Goal: Task Accomplishment & Management: Use online tool/utility

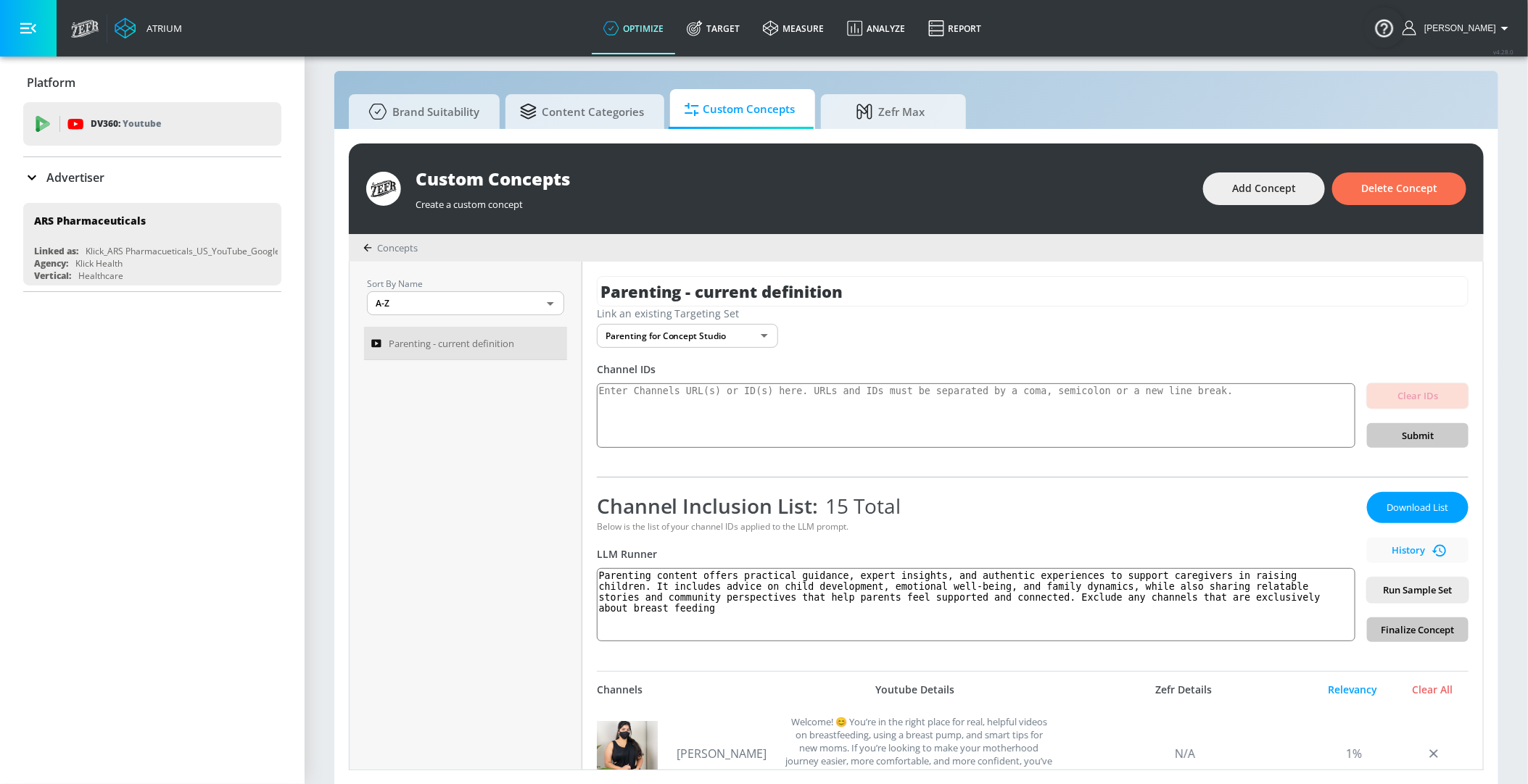
scroll to position [149, 0]
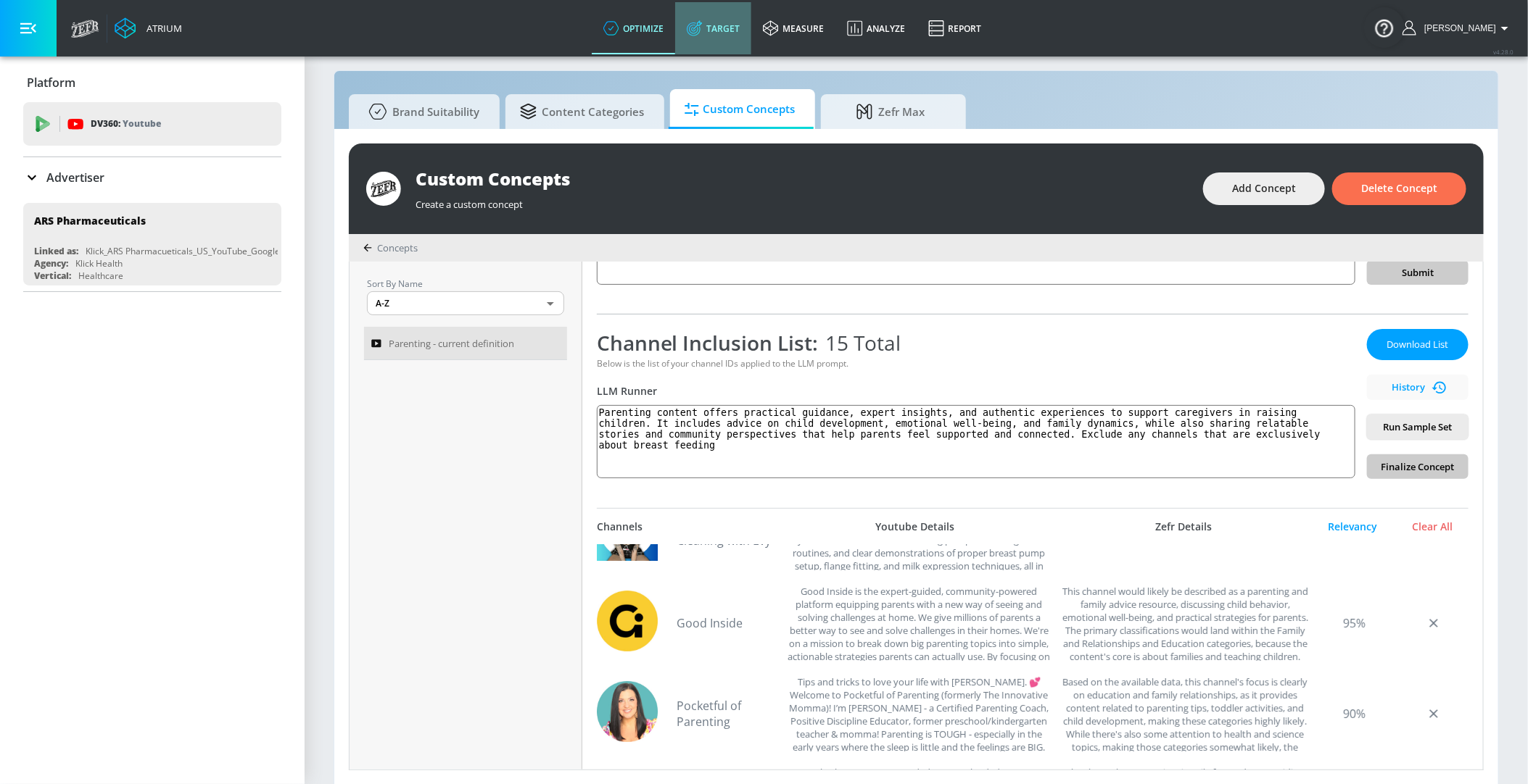
click at [703, 31] on icon at bounding box center [695, 28] width 16 height 16
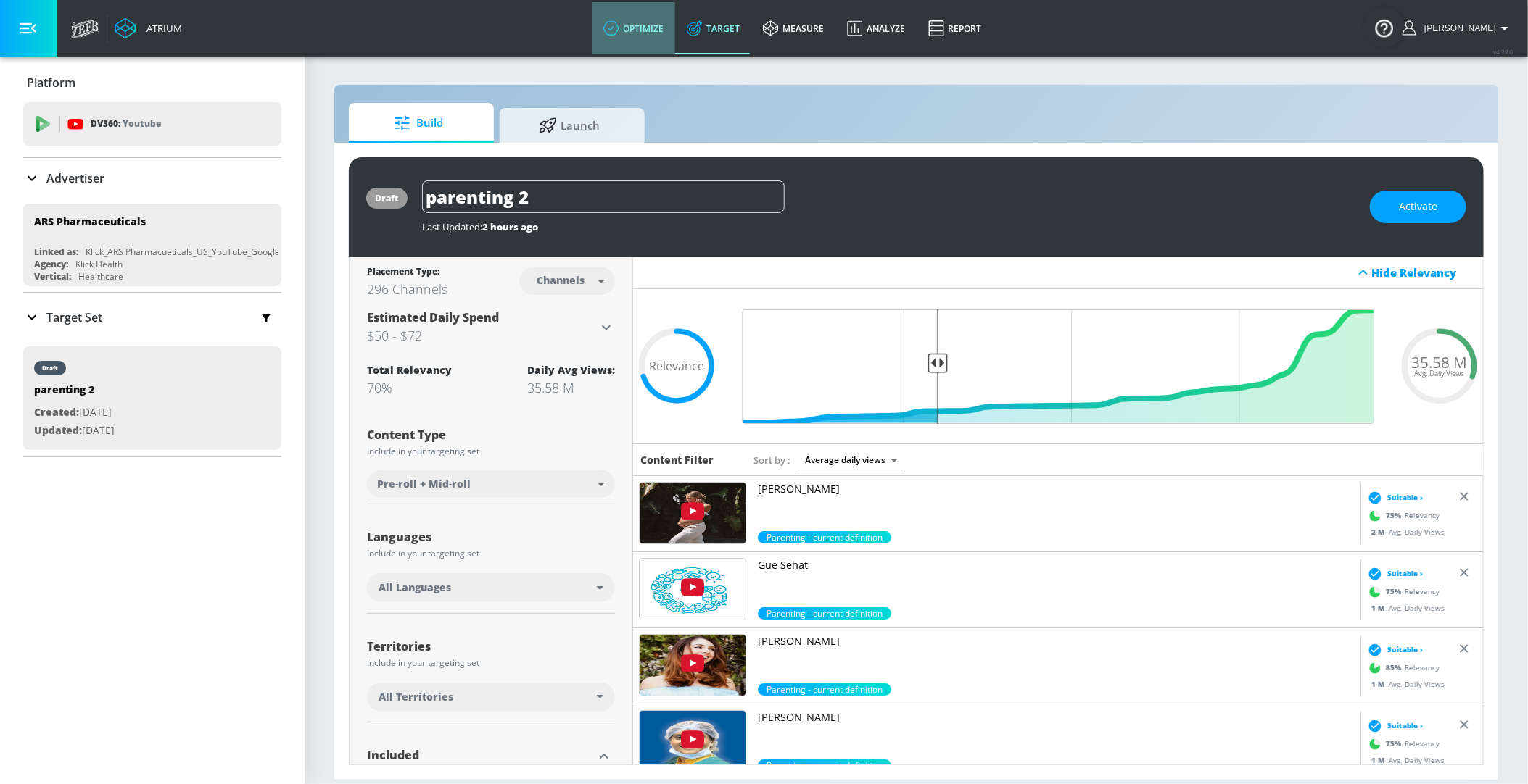
click at [654, 19] on link "optimize" at bounding box center [633, 28] width 84 height 52
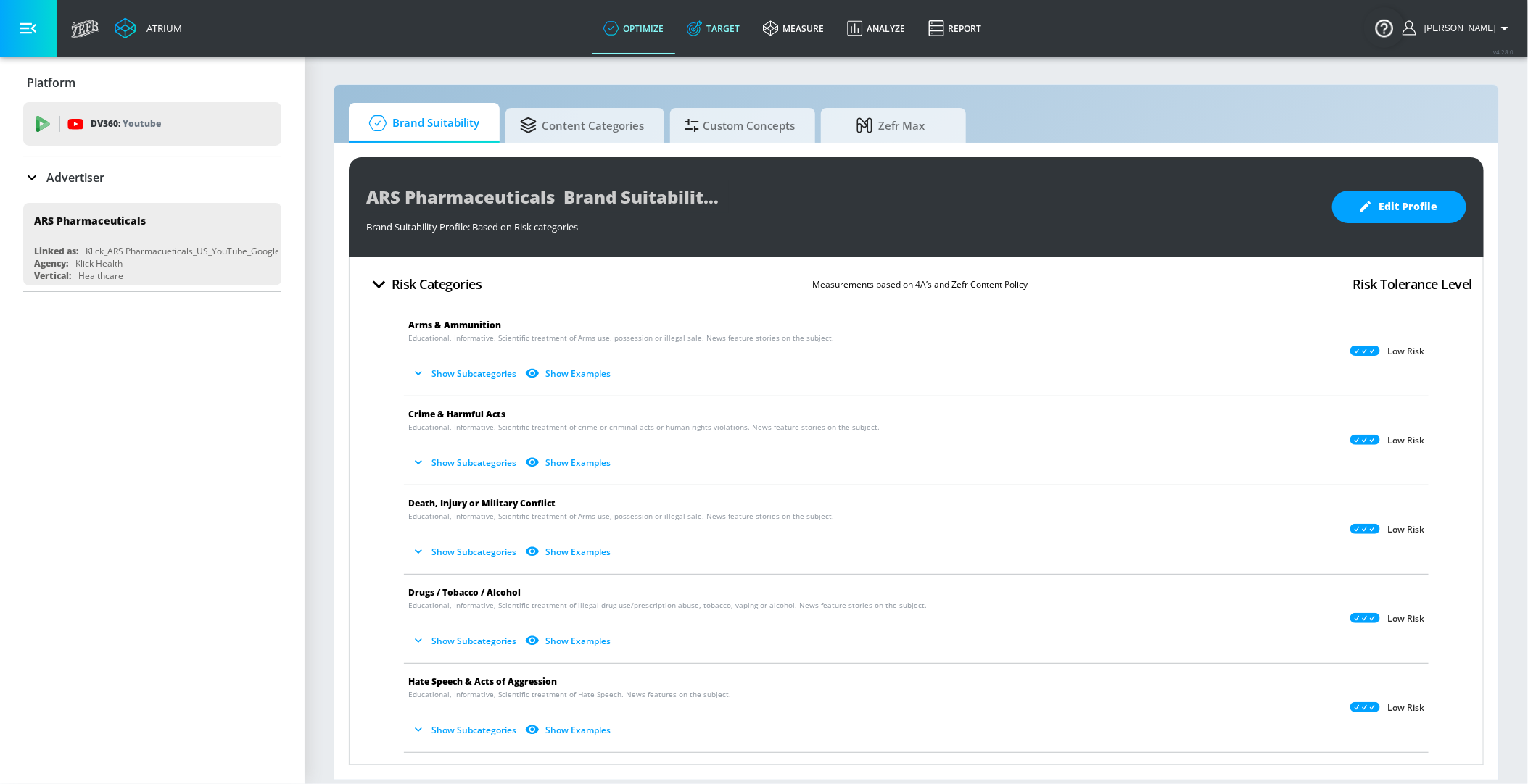
click at [721, 39] on link "Target" at bounding box center [713, 28] width 76 height 52
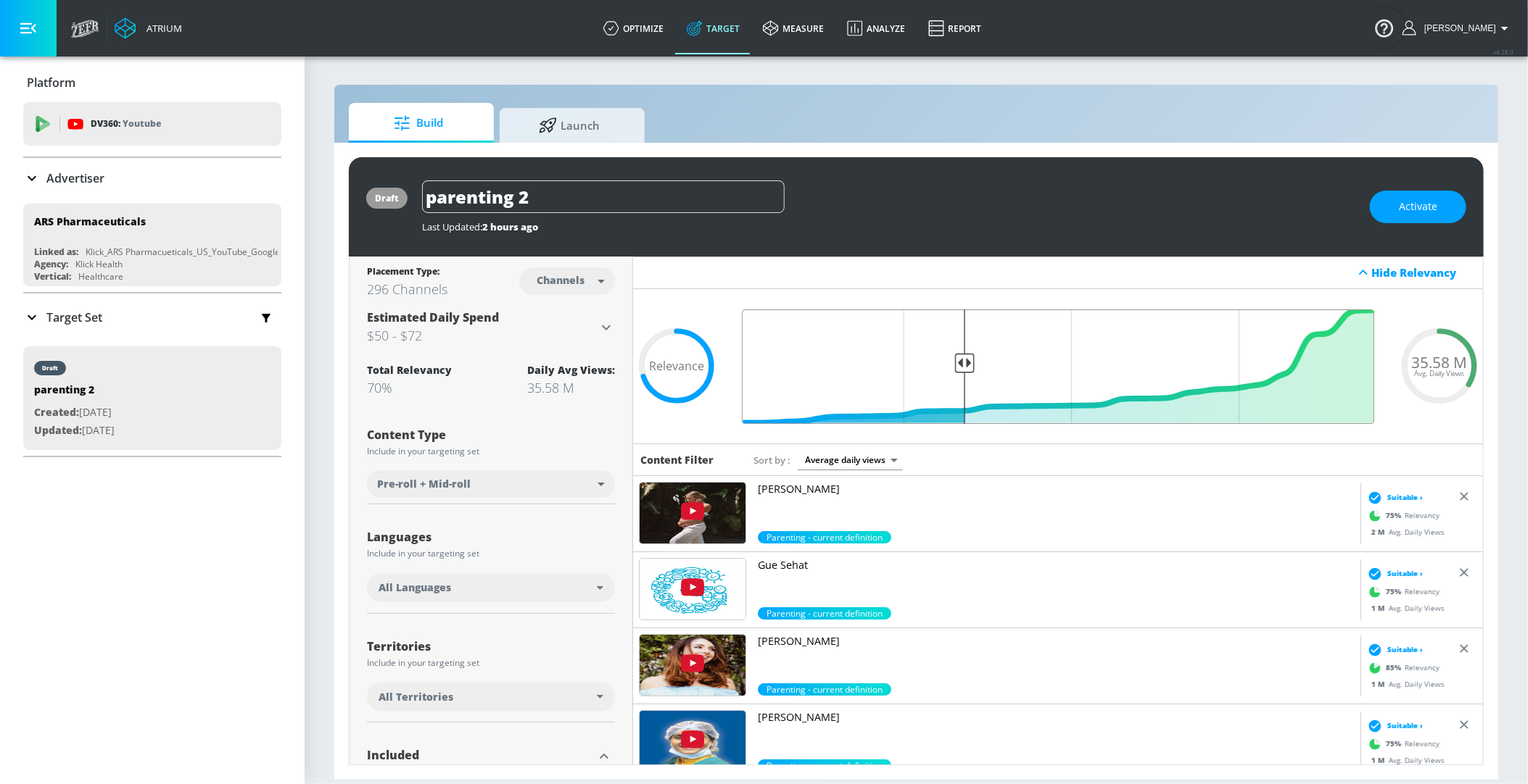
drag, startPoint x: 941, startPoint y: 361, endPoint x: 957, endPoint y: 362, distance: 16.0
type input "0.66"
click at [961, 361] on input "Final Threshold" at bounding box center [1058, 366] width 647 height 114
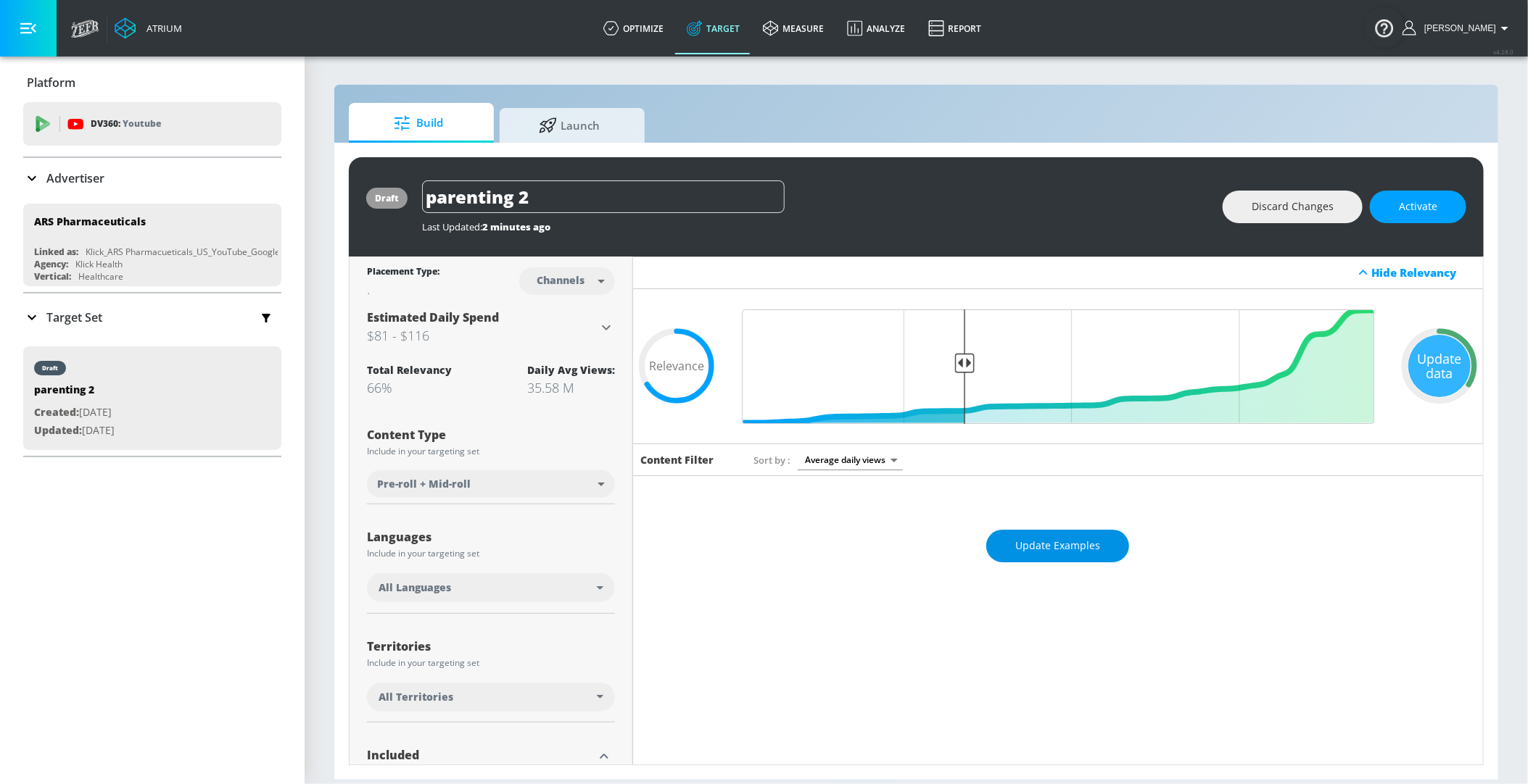
click at [1032, 549] on span "Update Examples" at bounding box center [1058, 546] width 85 height 18
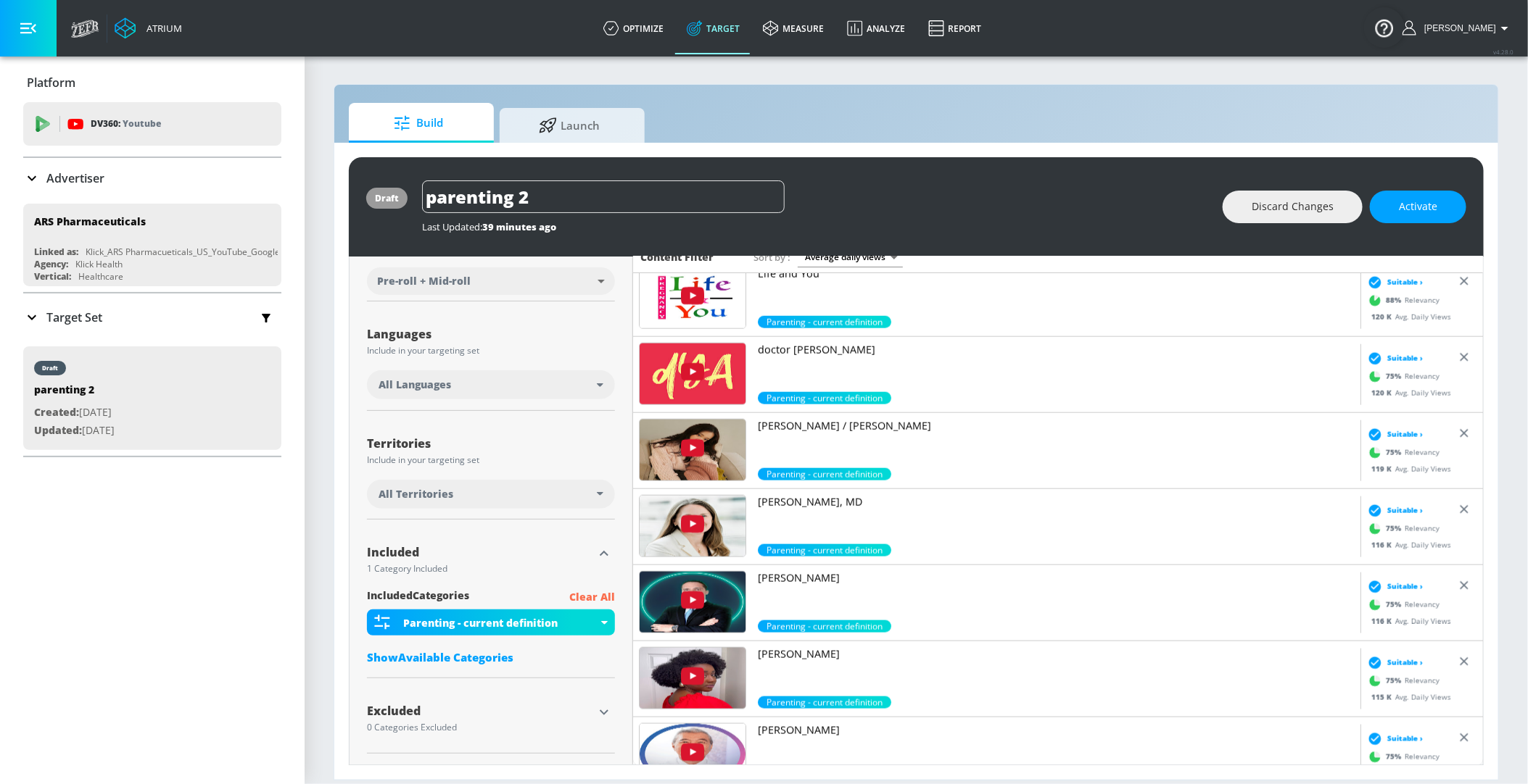
scroll to position [7119, 0]
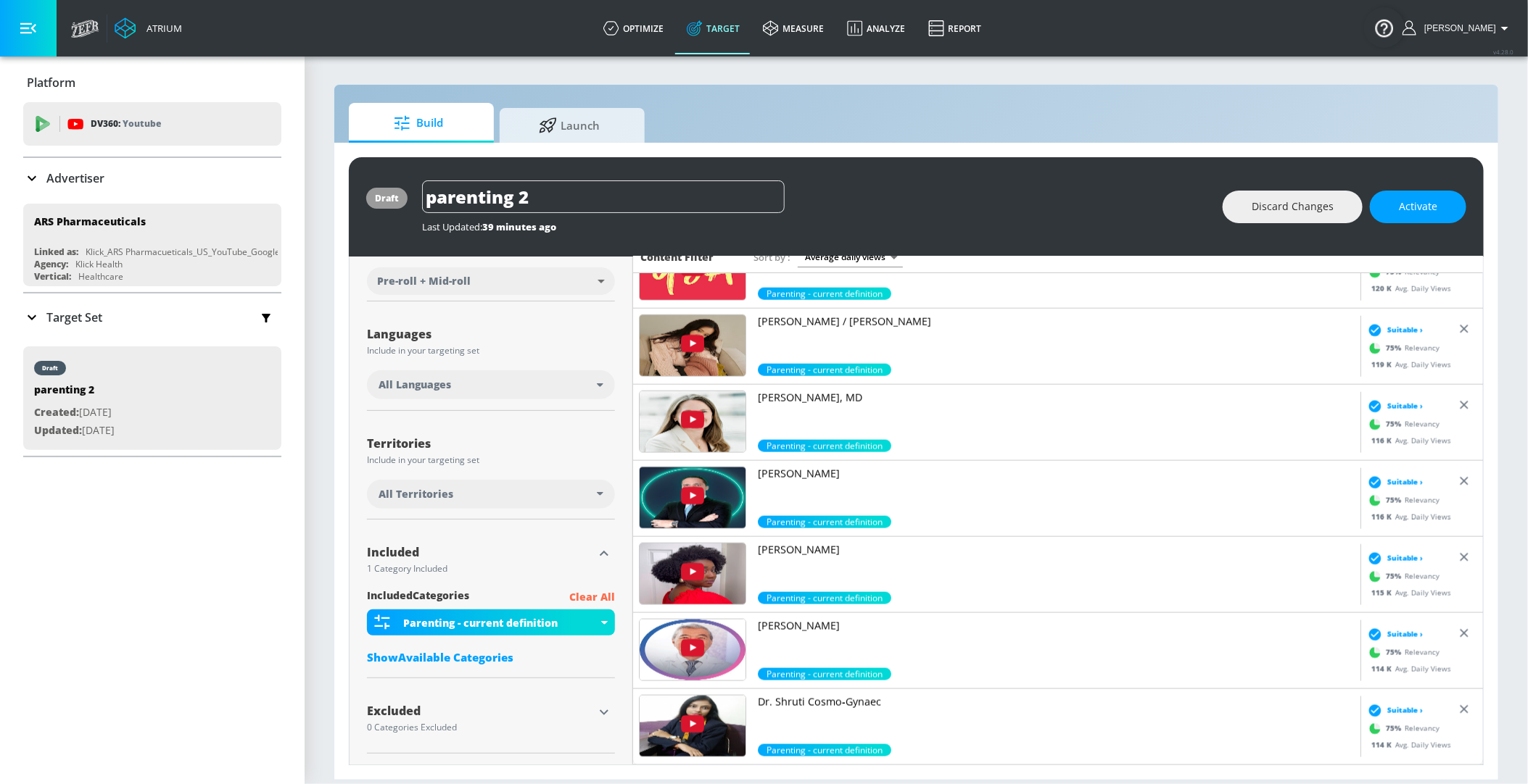
click at [513, 387] on div "All Languages" at bounding box center [487, 384] width 218 height 15
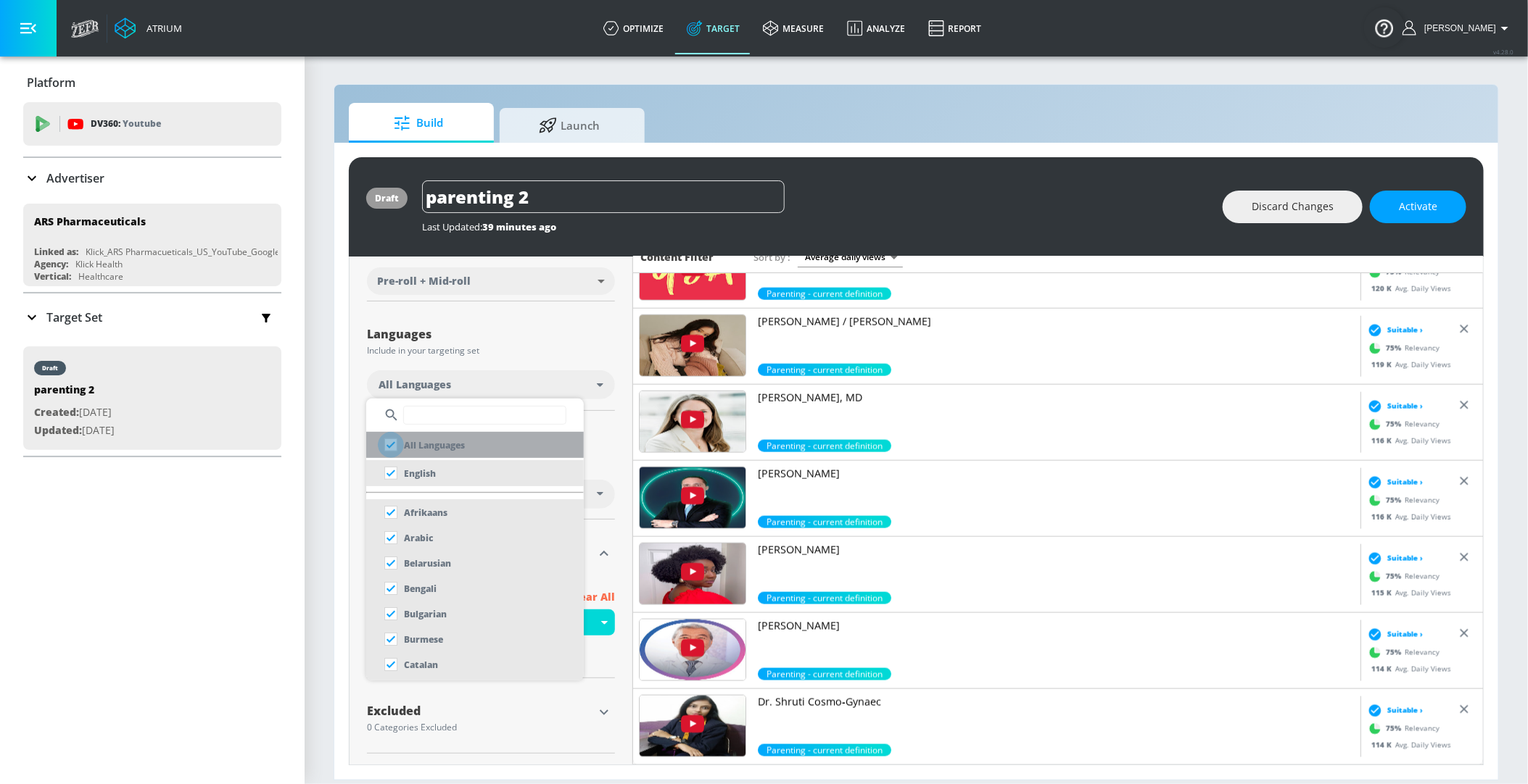
click at [396, 447] on input "checkbox" at bounding box center [391, 445] width 26 height 26
click at [427, 453] on div "All Languages" at bounding box center [421, 445] width 87 height 26
click at [421, 475] on p "English" at bounding box center [420, 474] width 32 height 15
checkbox input "false"
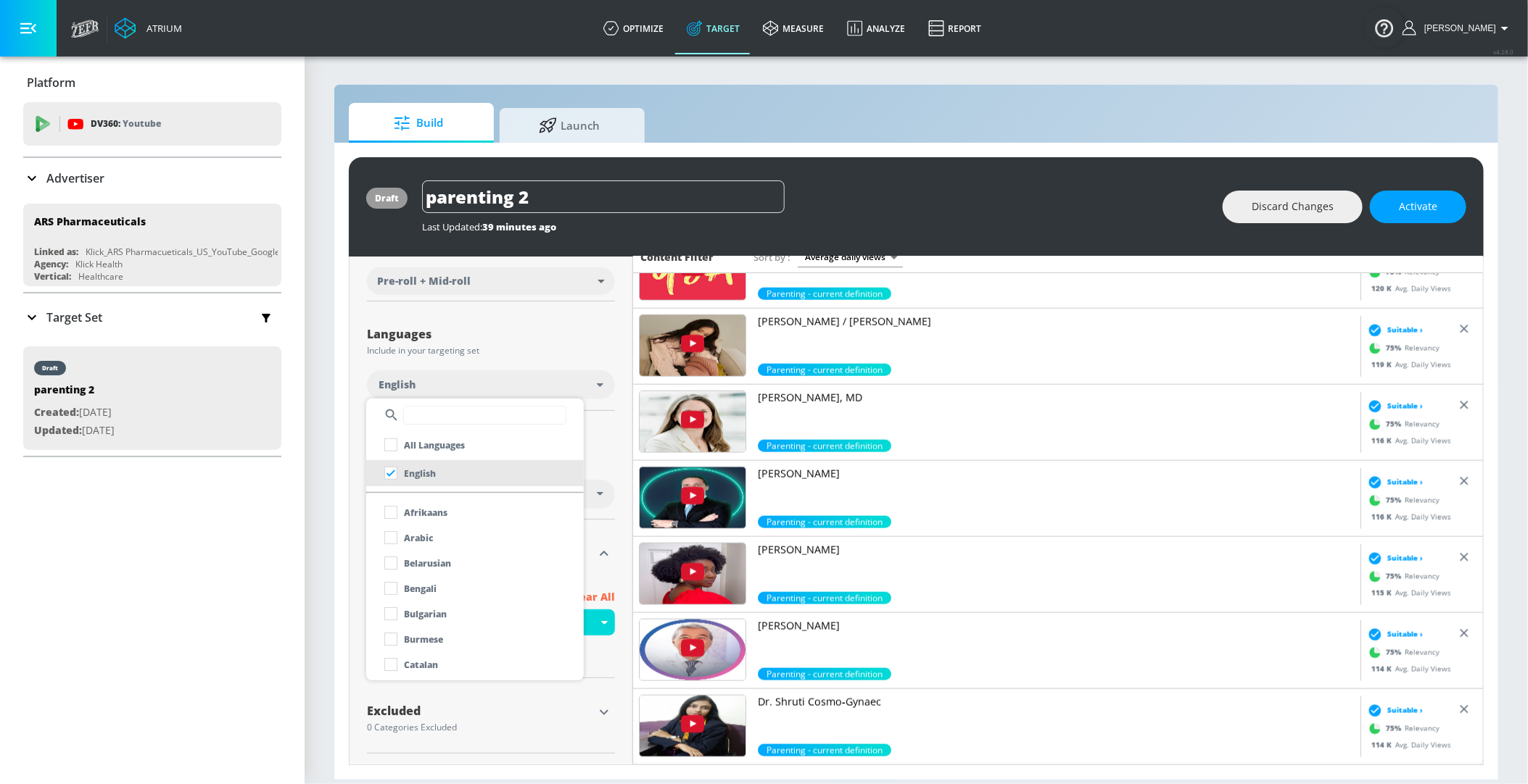
scroll to position [216, 0]
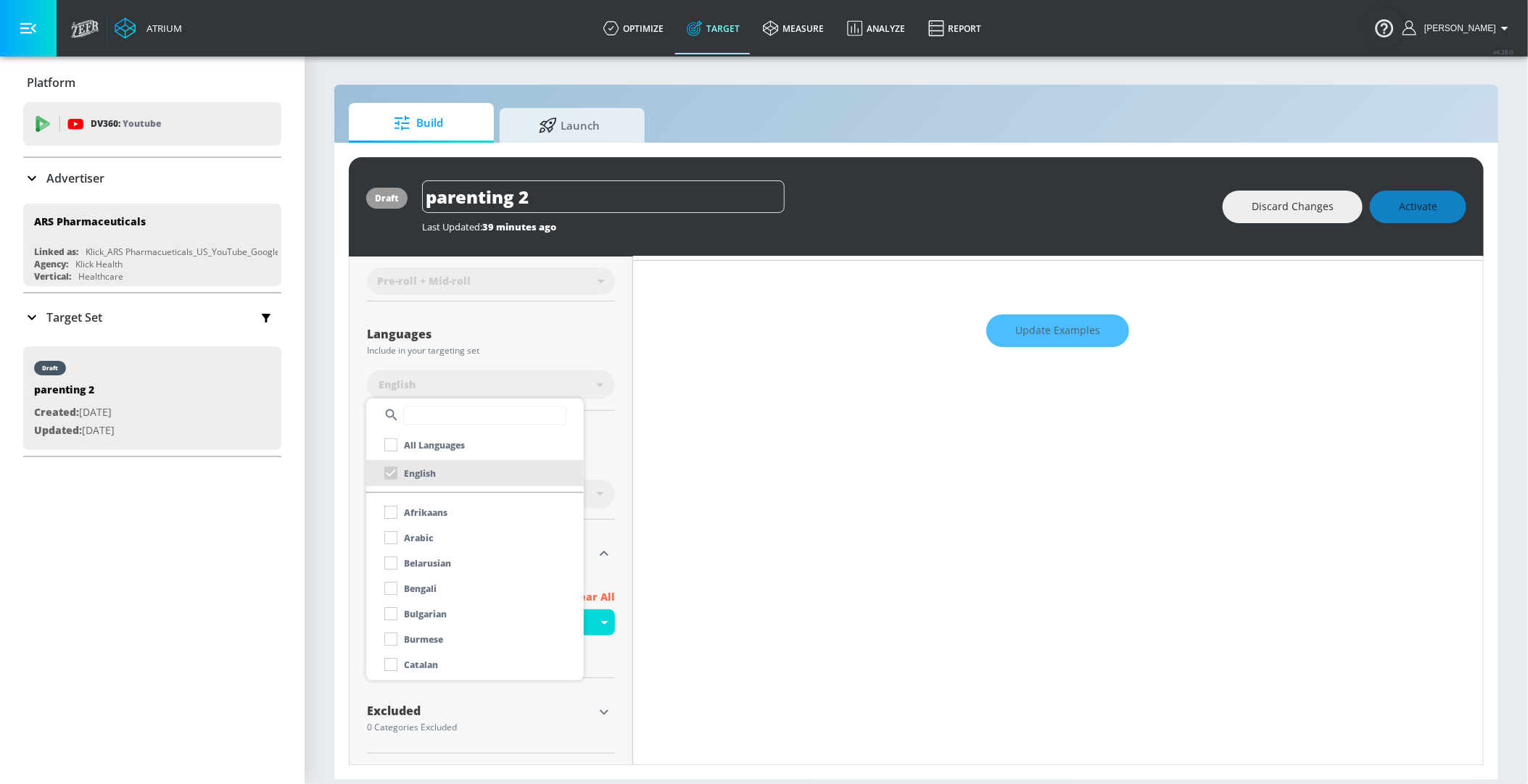
click at [1138, 545] on div at bounding box center [764, 392] width 1528 height 784
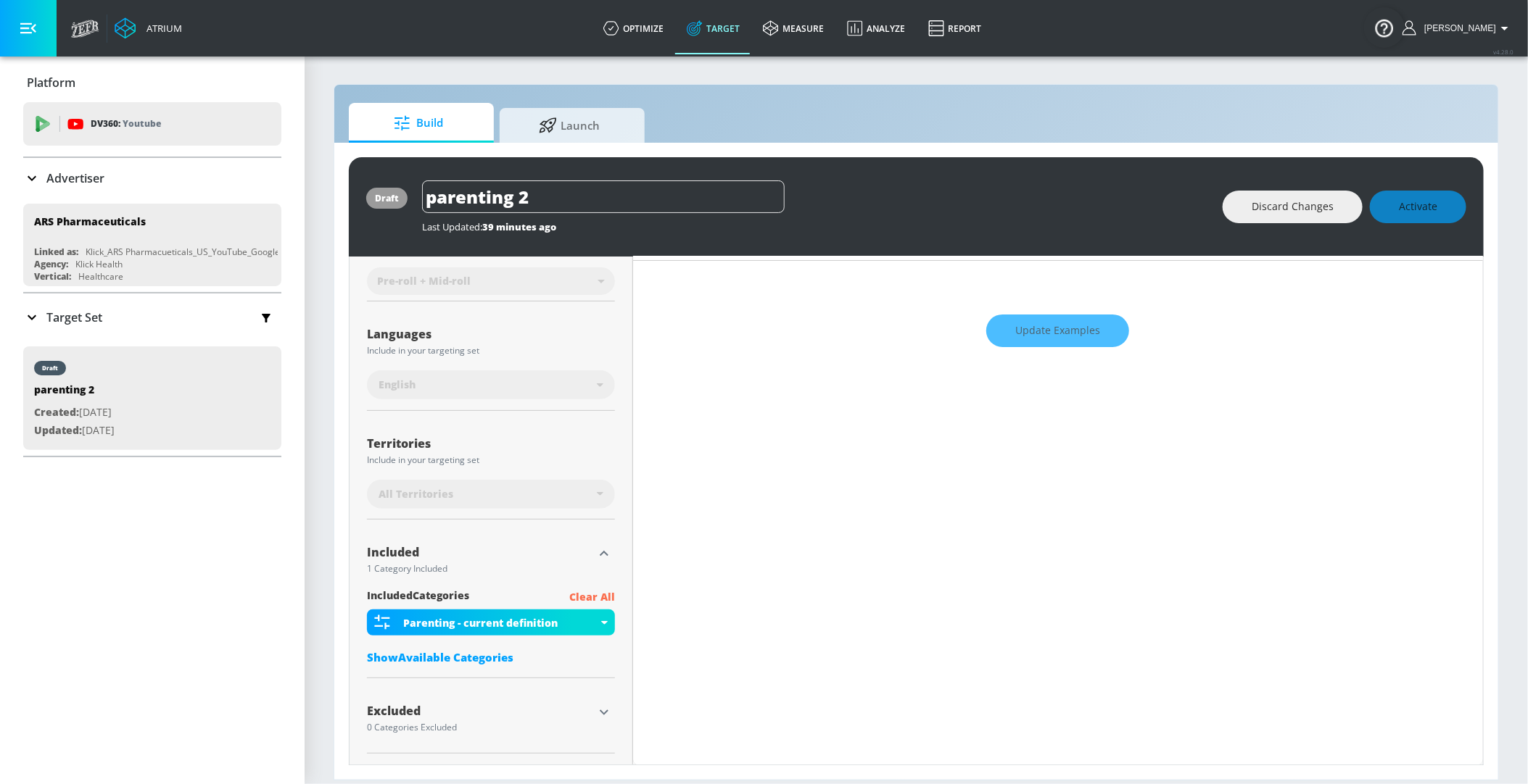
scroll to position [0, 0]
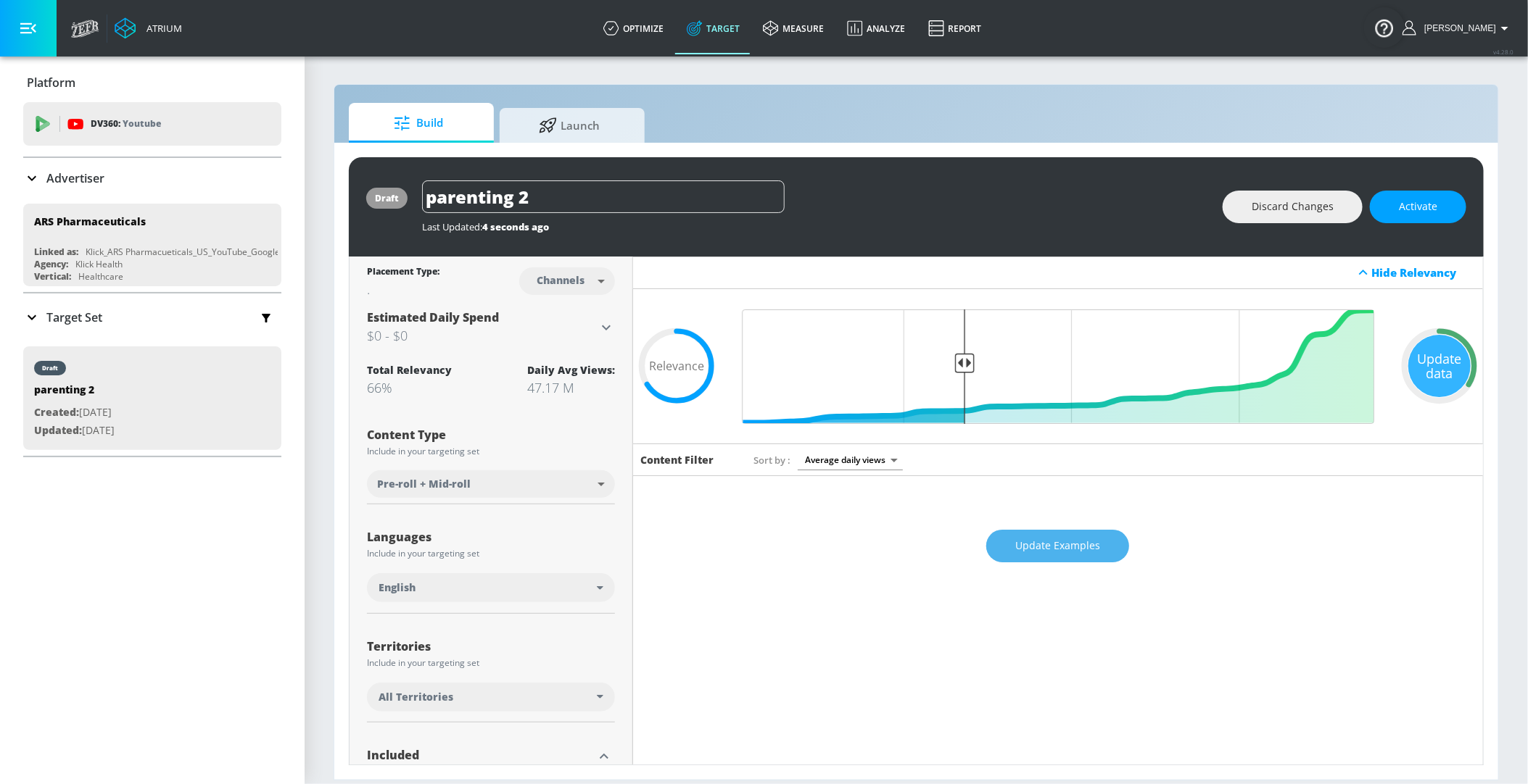
click at [1087, 534] on button "Update Examples" at bounding box center [1058, 546] width 143 height 33
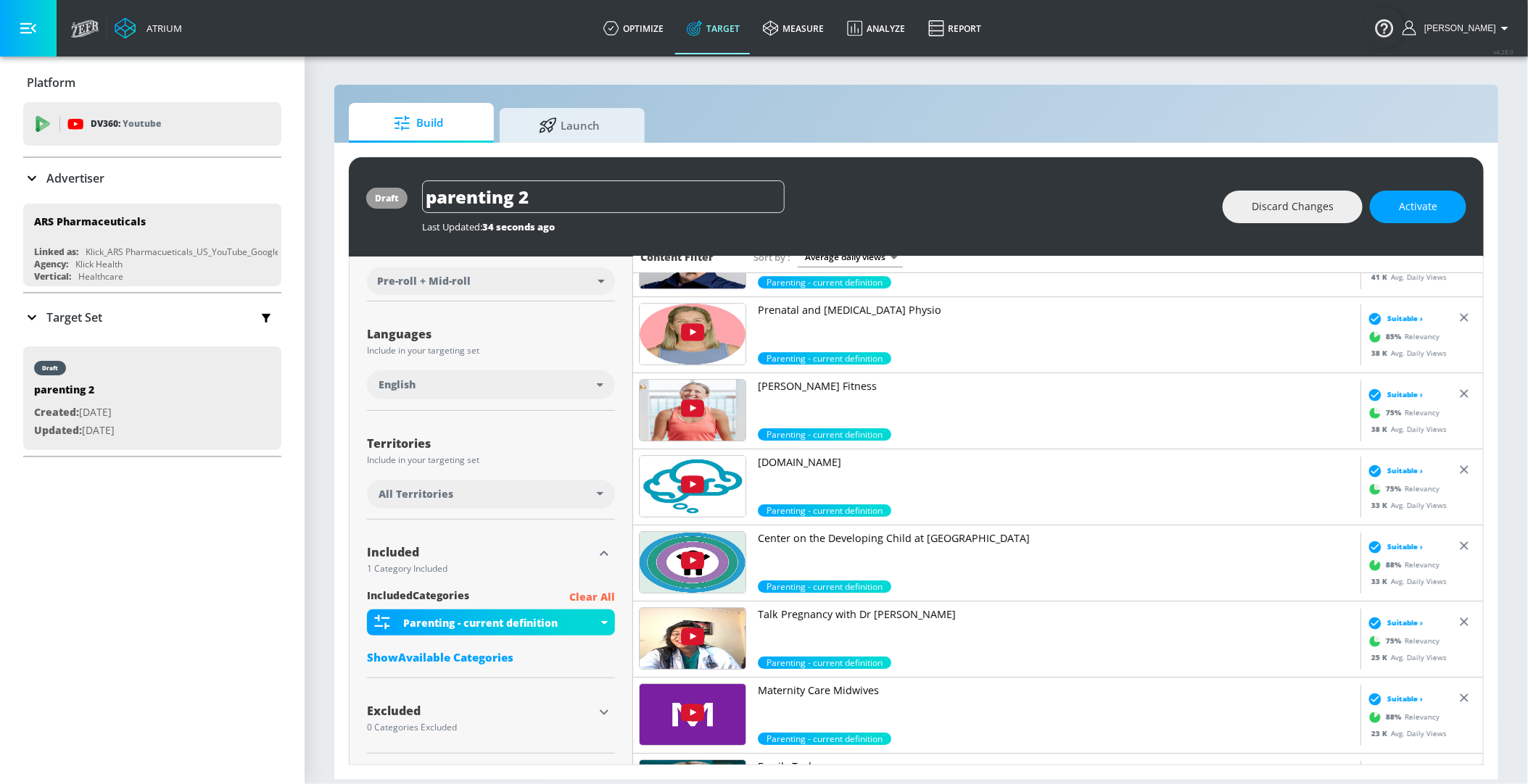
scroll to position [2636, 0]
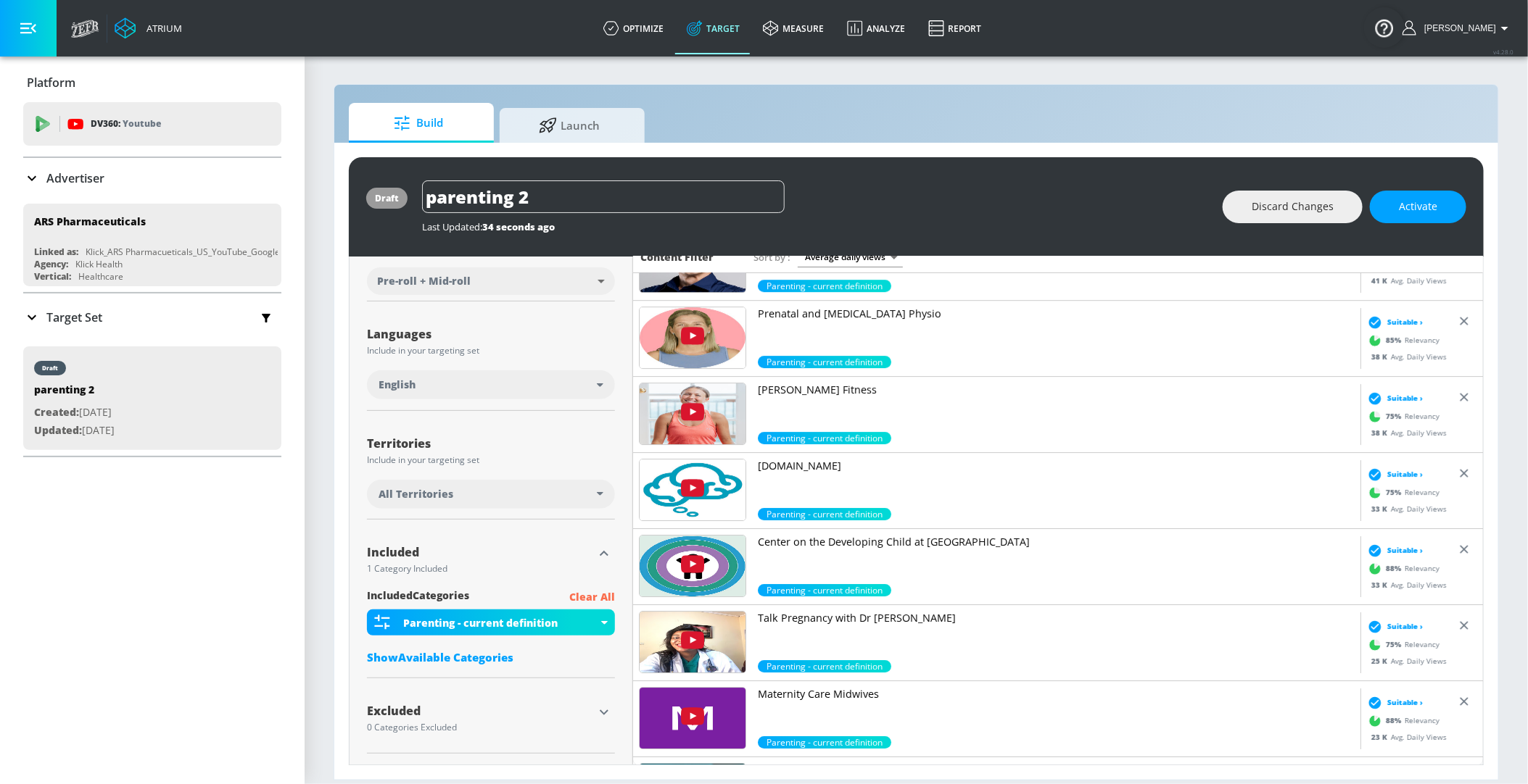
click at [599, 712] on icon "button" at bounding box center [604, 712] width 18 height 18
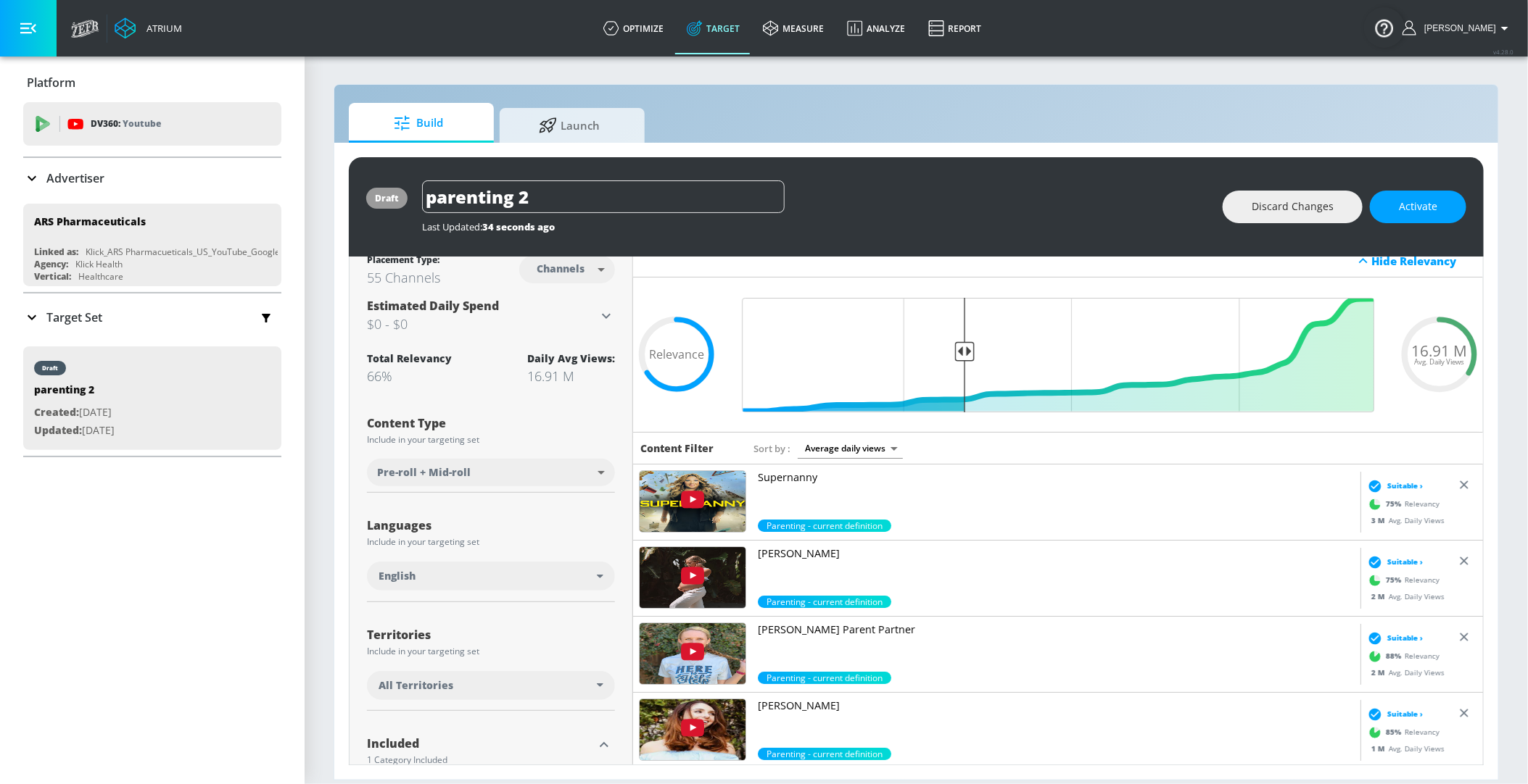
scroll to position [0, 0]
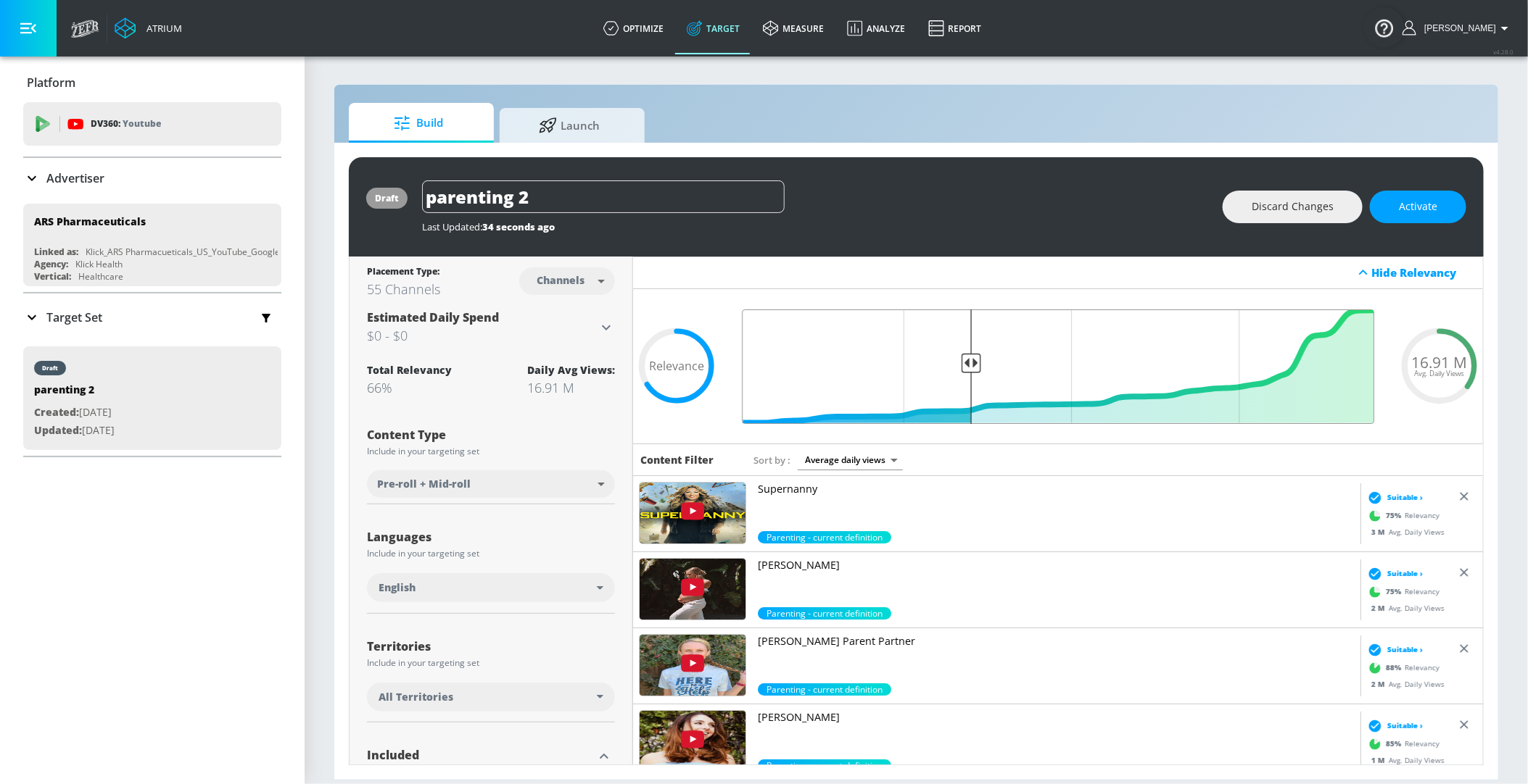
type input "0.65"
click at [974, 365] on input "Final Threshold" at bounding box center [1058, 366] width 647 height 114
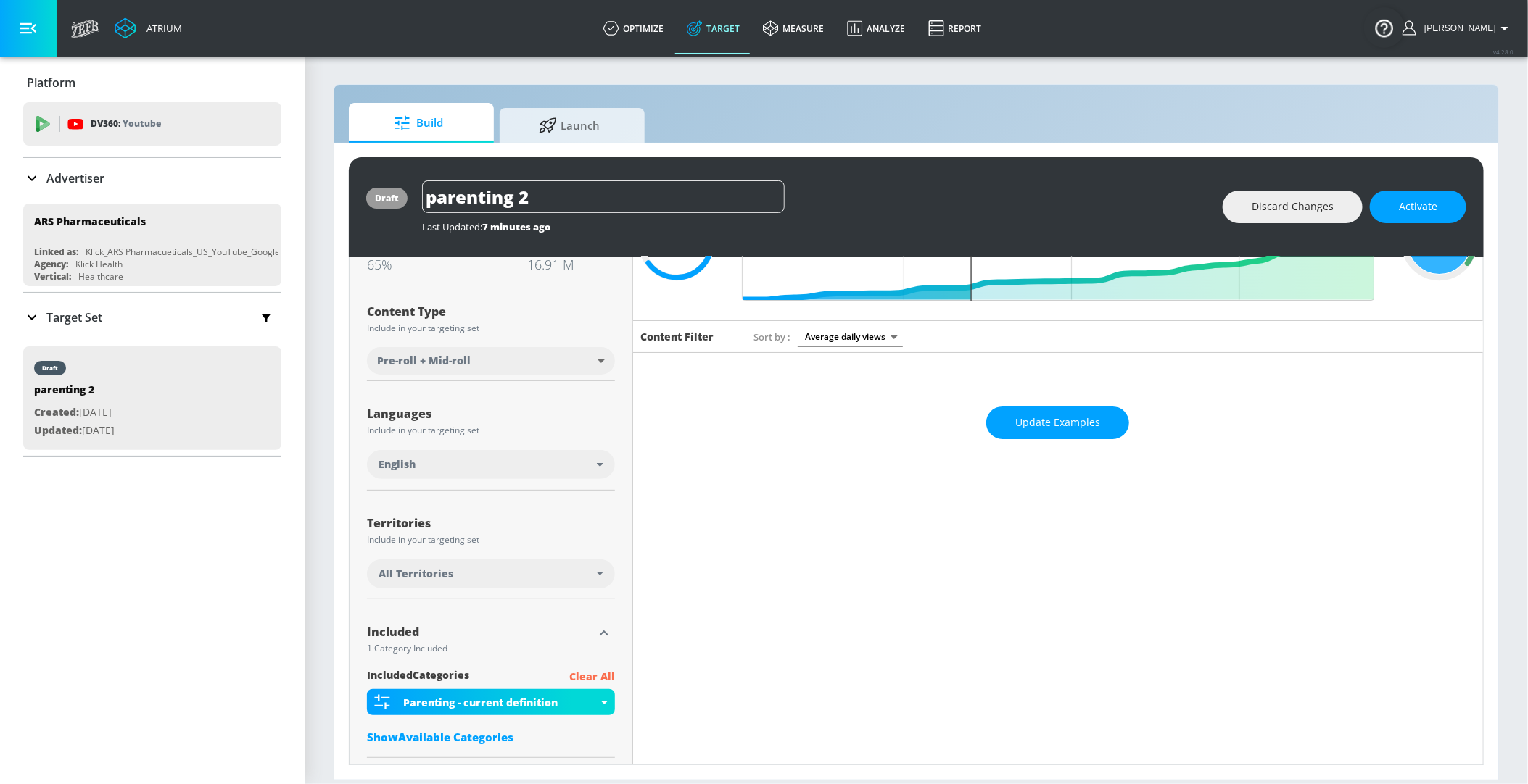
scroll to position [14, 0]
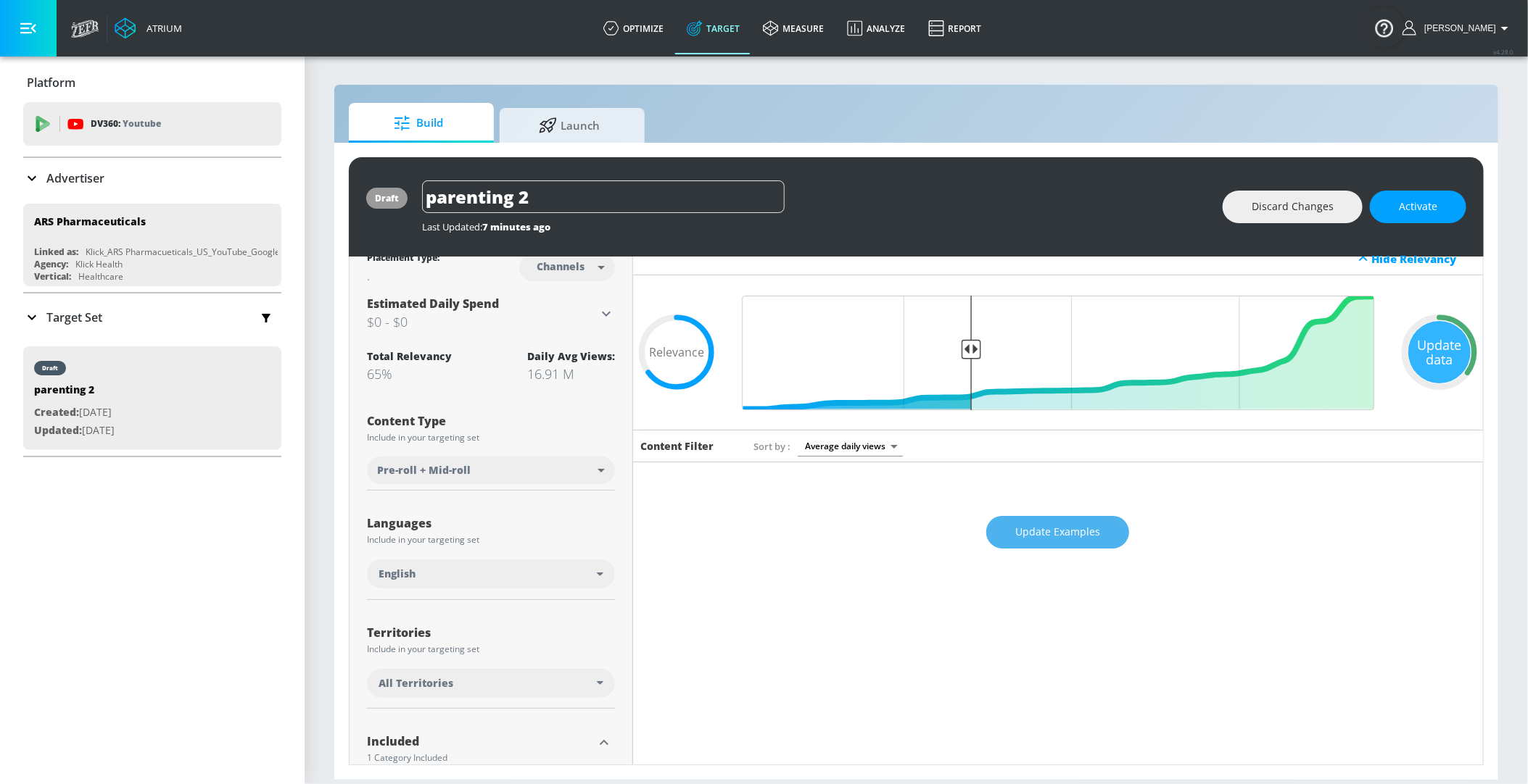
click at [1050, 523] on span "Update Examples" at bounding box center [1058, 532] width 85 height 18
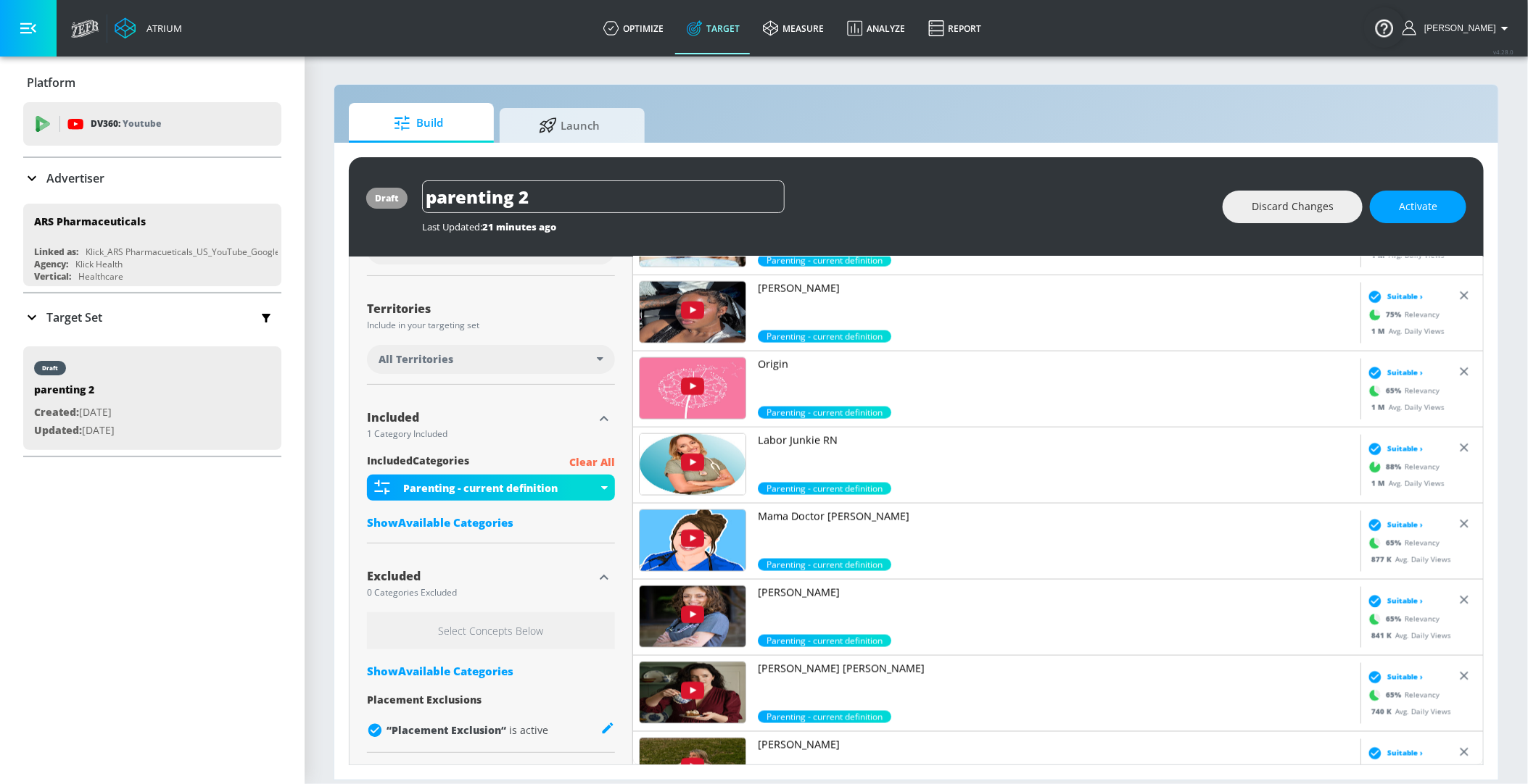
scroll to position [997, 0]
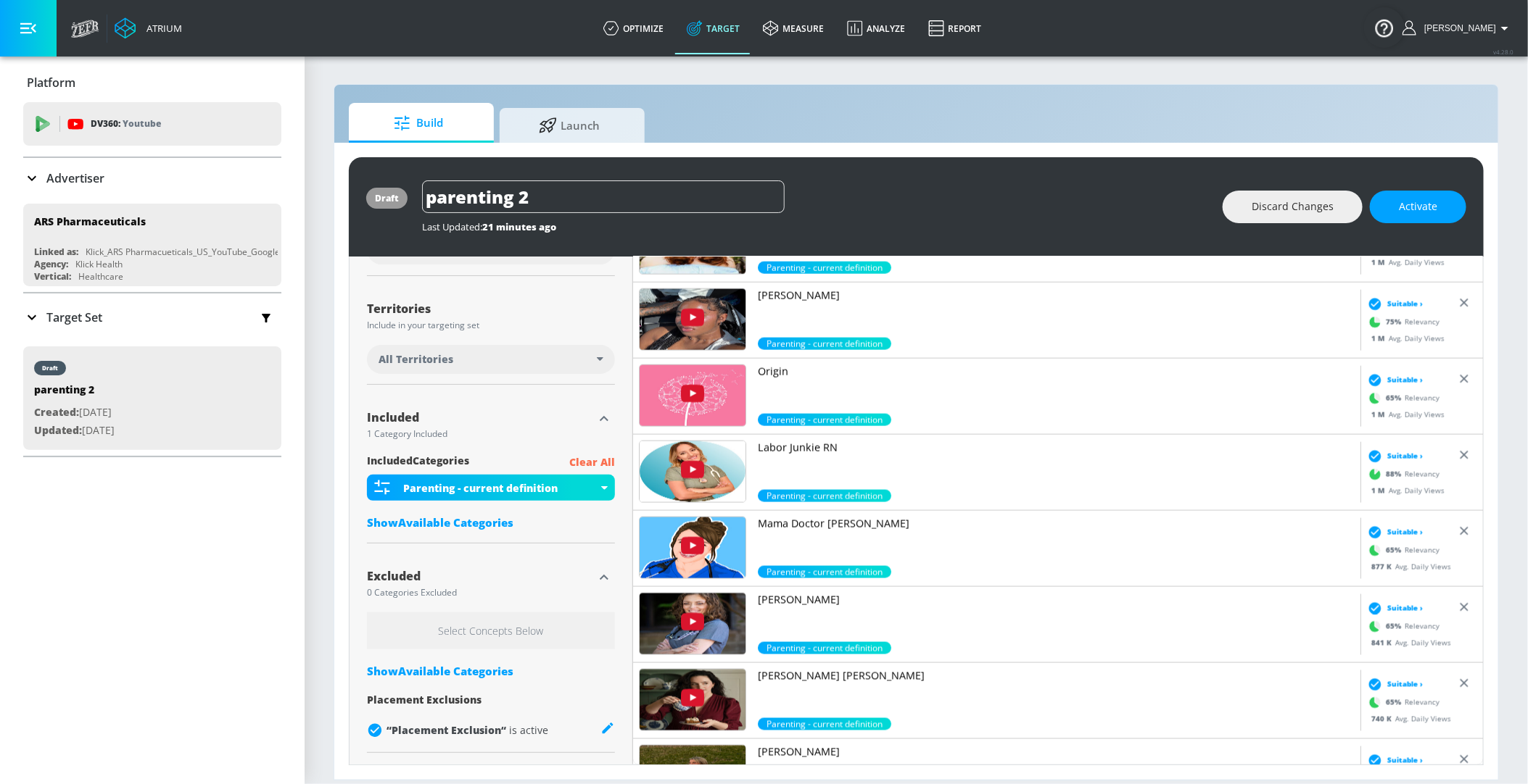
click at [794, 450] on p "Labor Junkie RN" at bounding box center [1056, 447] width 597 height 15
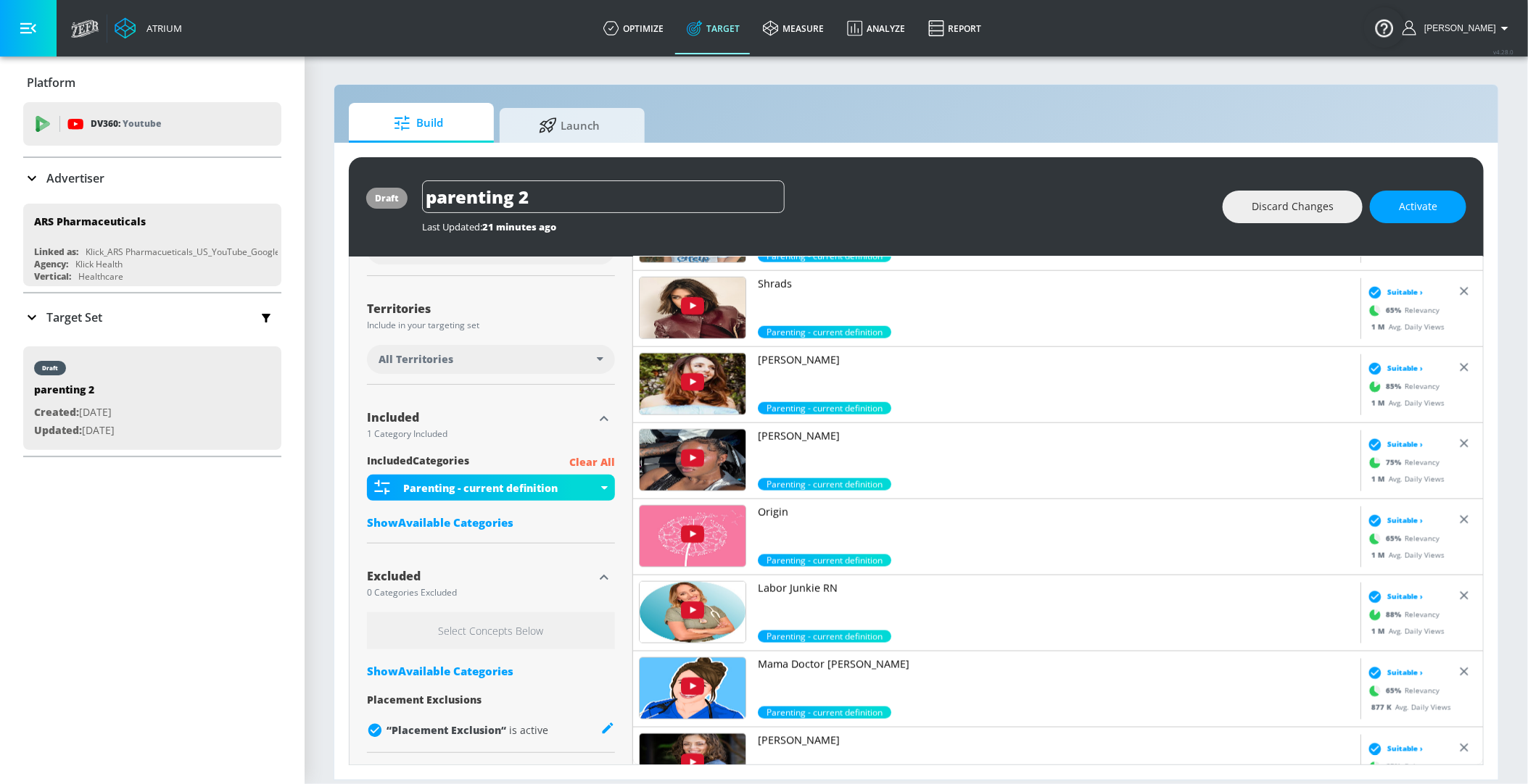
scroll to position [832, 0]
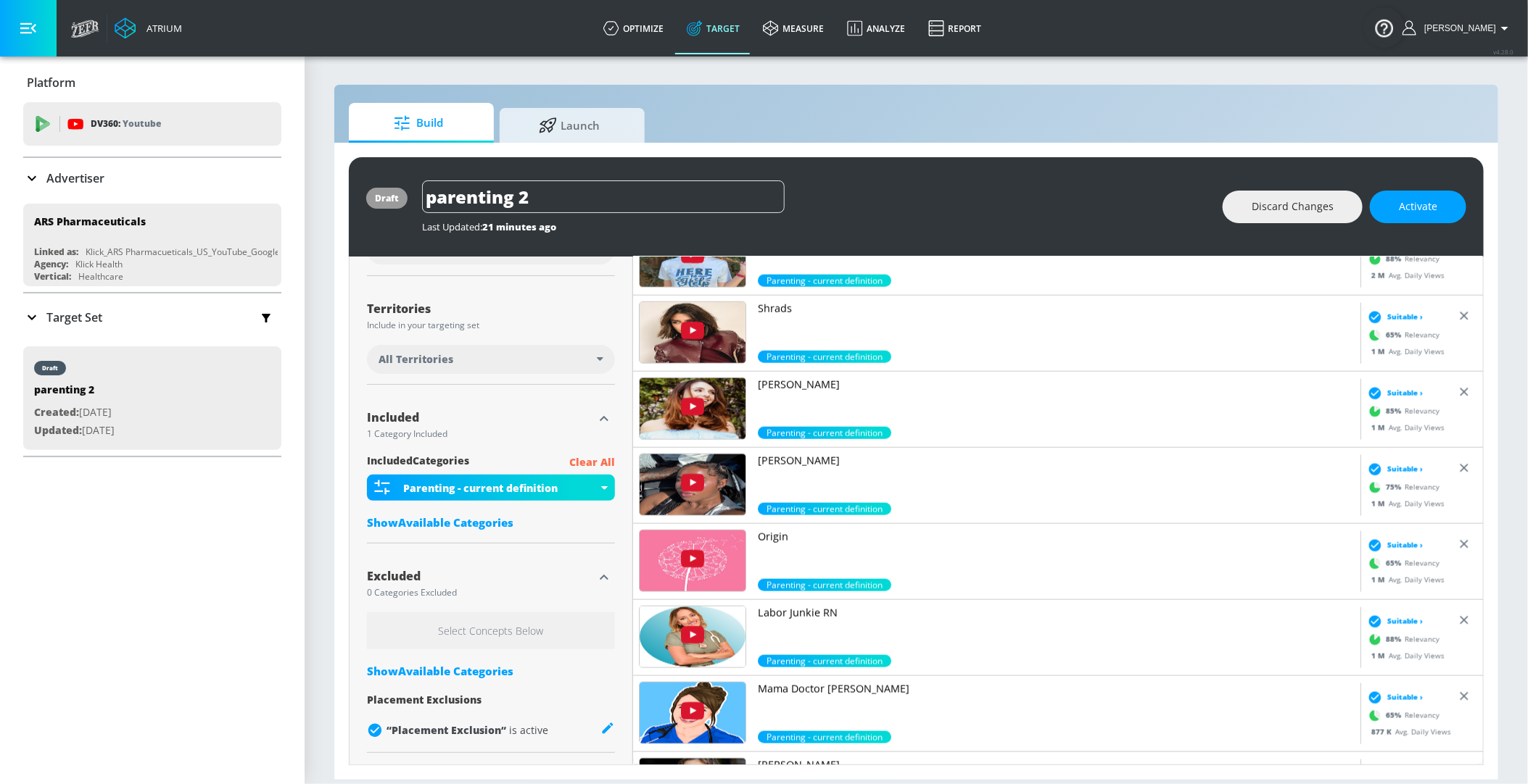
click at [770, 532] on p "Origin" at bounding box center [1056, 537] width 597 height 15
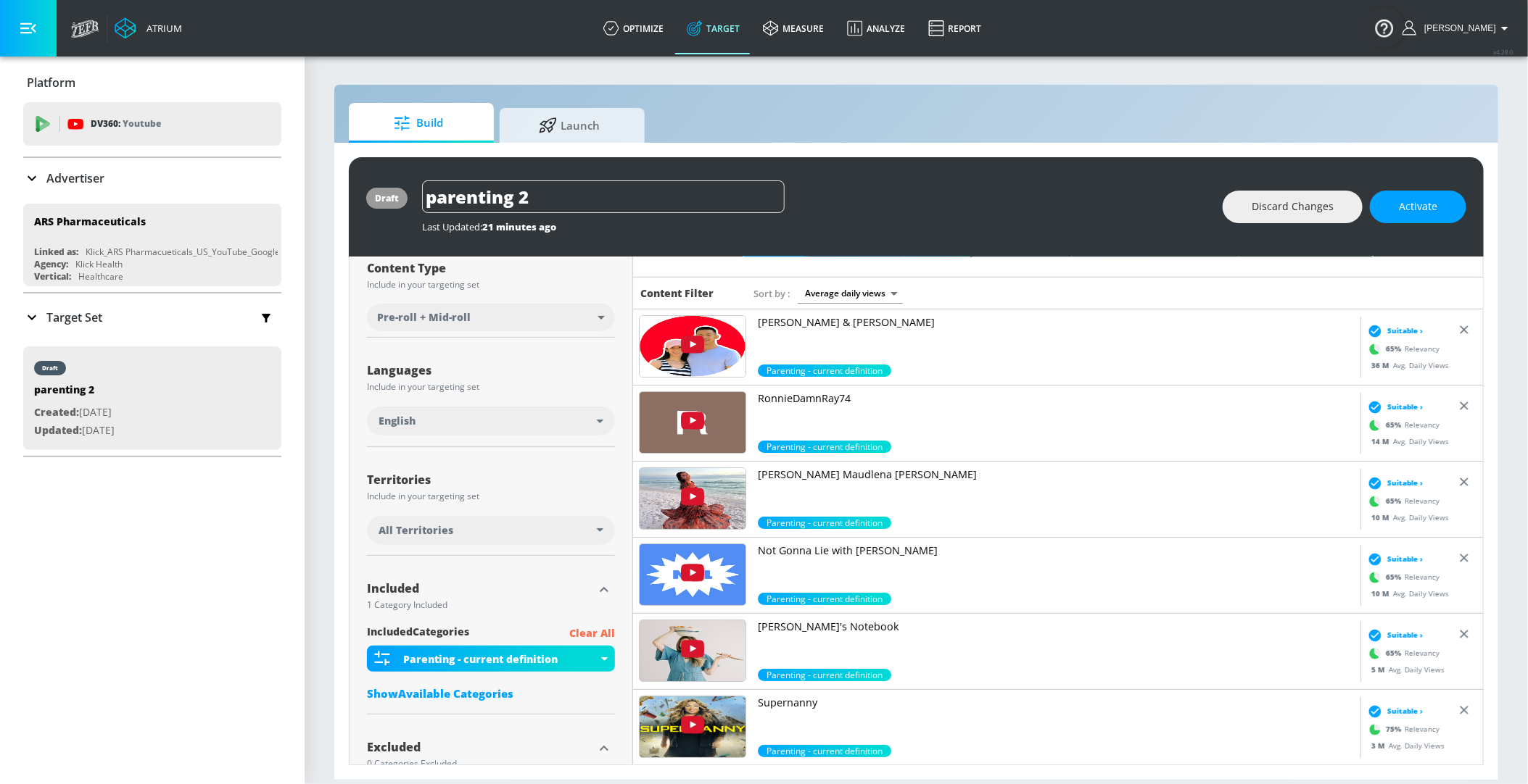
scroll to position [194, 0]
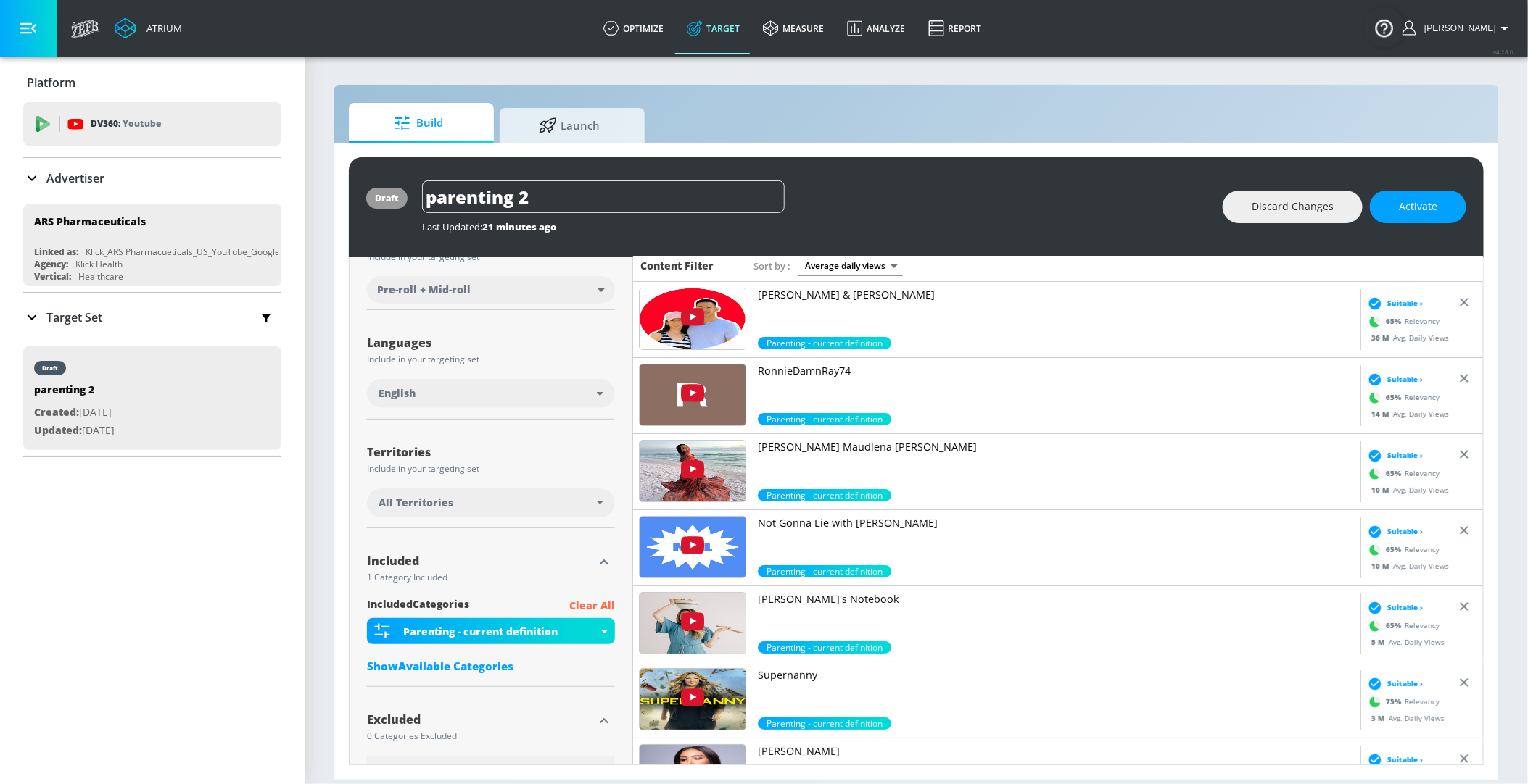
click at [788, 366] on p "RonnieDamnRay74" at bounding box center [1056, 371] width 597 height 15
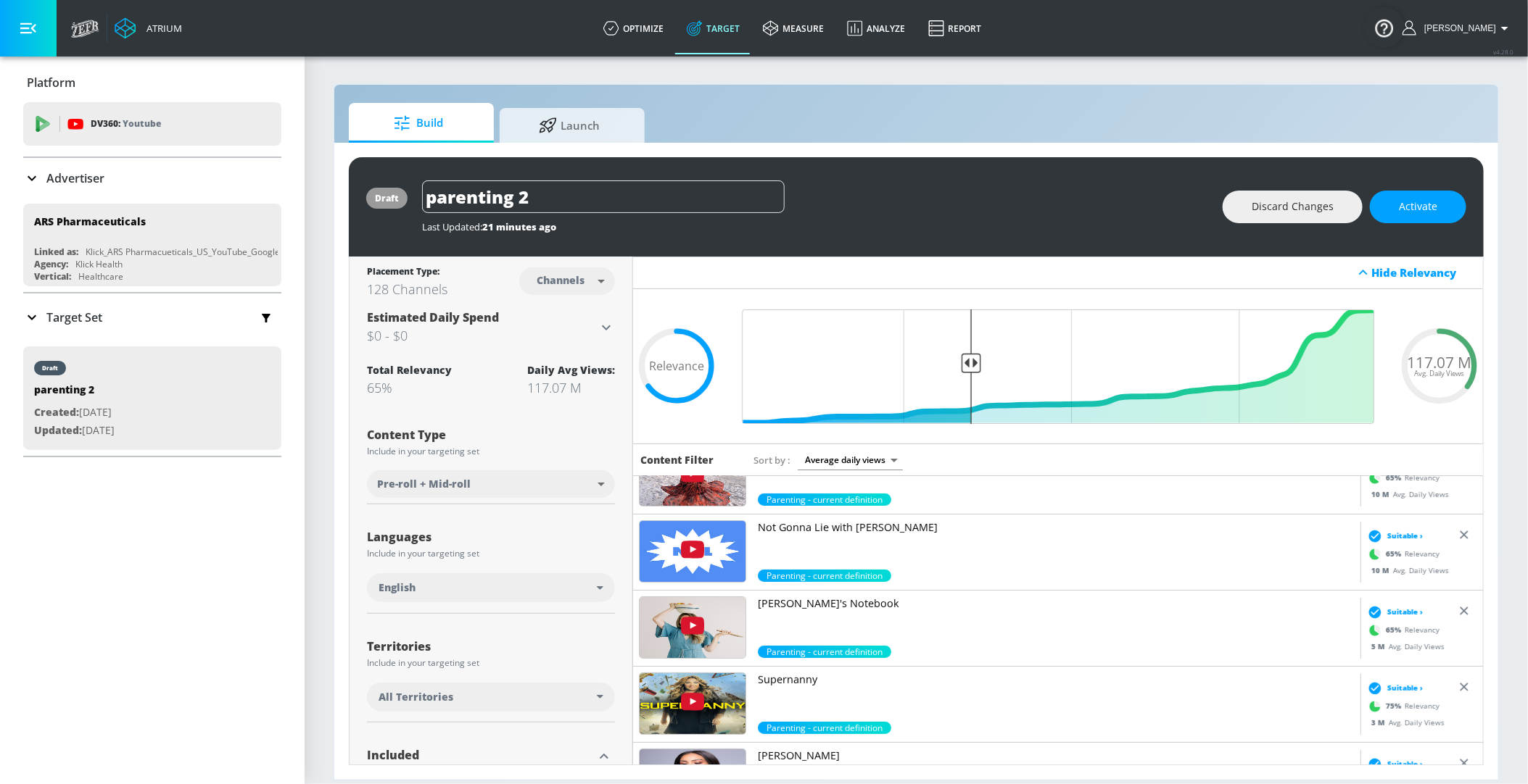
scroll to position [189, 0]
click at [868, 519] on div "Not Gonna Lie with [PERSON_NAME] Parenting - current definition" at bounding box center [997, 553] width 728 height 76
click at [868, 532] on p "Not Gonna Lie with [PERSON_NAME]" at bounding box center [1056, 528] width 597 height 15
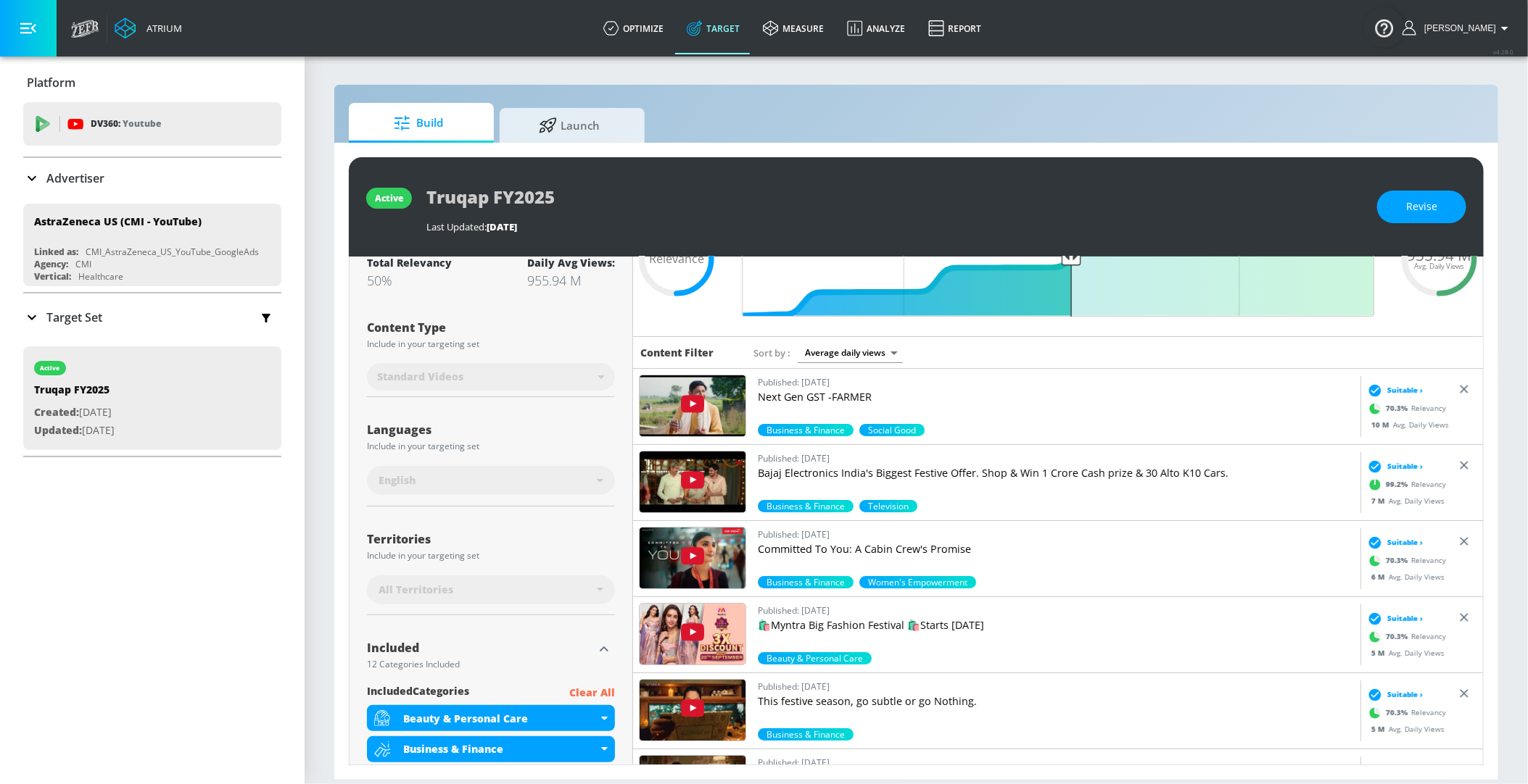
scroll to position [110, 0]
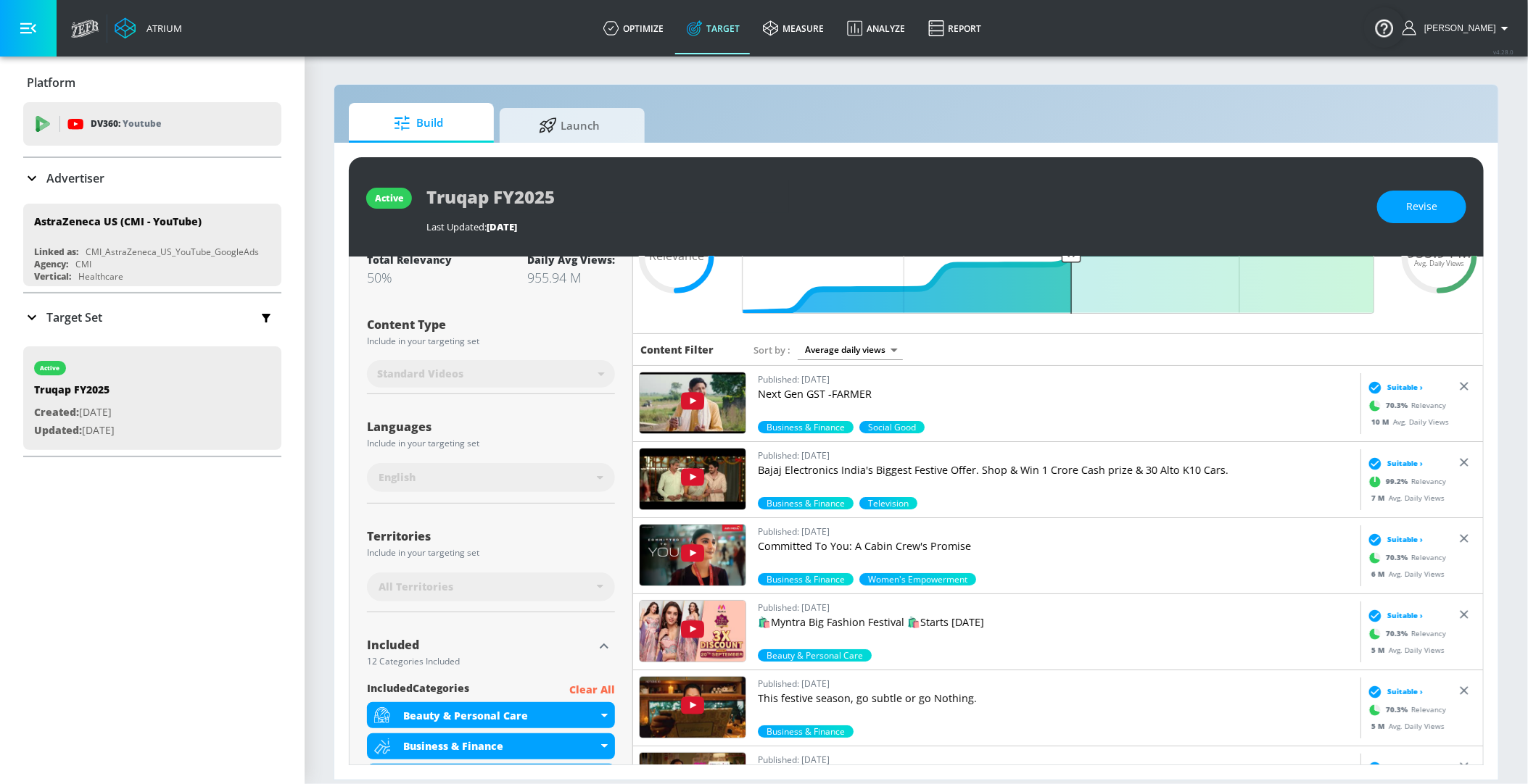
click at [555, 376] on div "Standard Videos" at bounding box center [490, 374] width 248 height 38
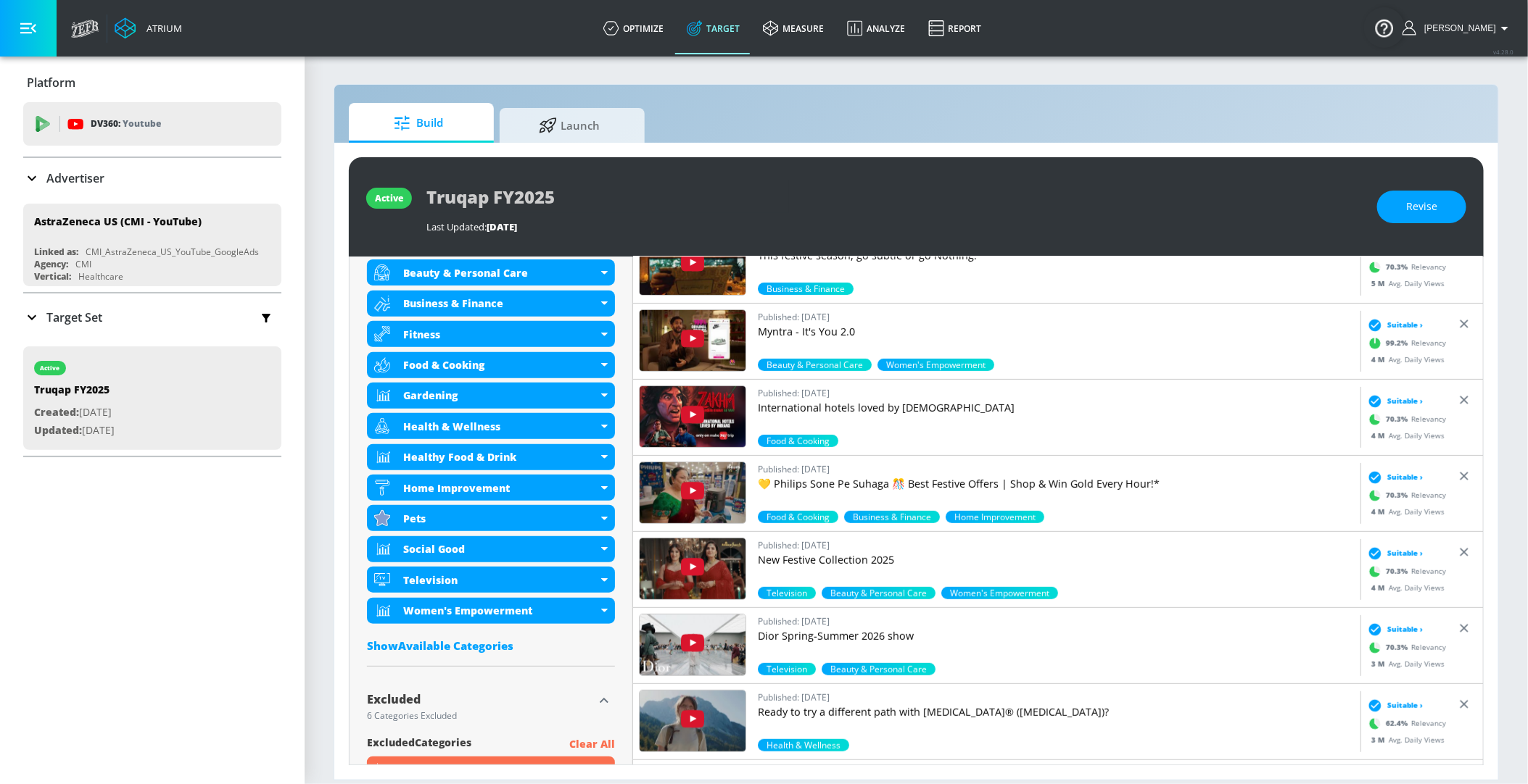
scroll to position [453, 0]
